Goal: Navigation & Orientation: Find specific page/section

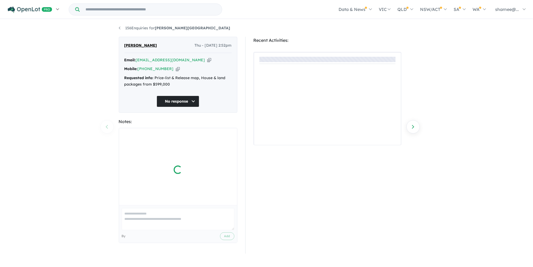
drag, startPoint x: 0, startPoint y: 0, endPoint x: 48, endPoint y: 11, distance: 49.0
click at [48, 11] on img at bounding box center [30, 9] width 44 height 7
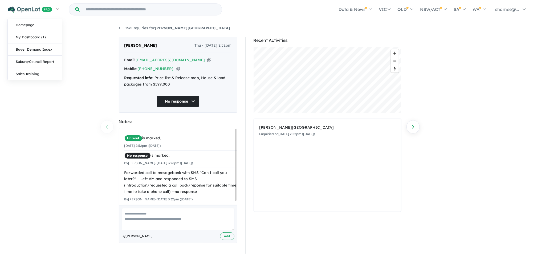
click at [30, 7] on img at bounding box center [30, 9] width 44 height 7
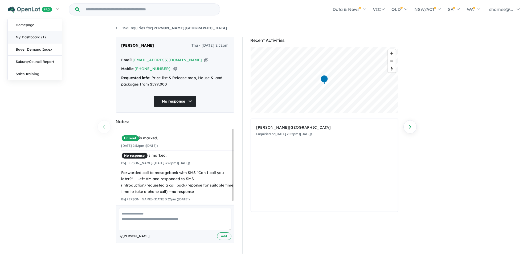
click at [24, 37] on link "My Dashboard (1)" at bounding box center [35, 37] width 54 height 12
